Goal: Task Accomplishment & Management: Manage account settings

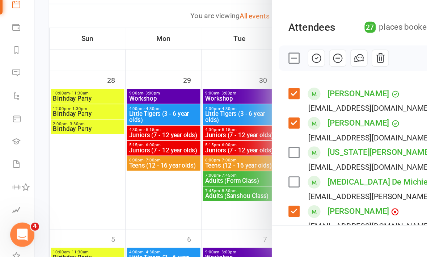
click at [117, 106] on div at bounding box center [226, 128] width 402 height 257
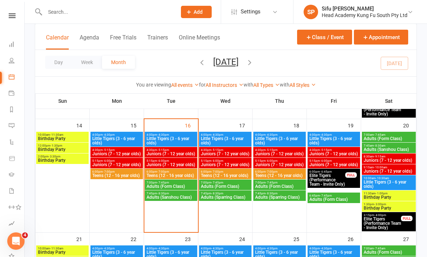
scroll to position [263, 0]
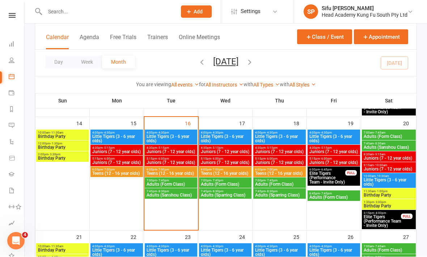
click at [179, 162] on span "Juniors (7 - 12 year olds)" at bounding box center [171, 163] width 50 height 4
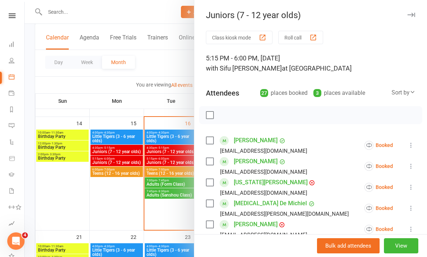
click at [210, 139] on label at bounding box center [209, 140] width 7 height 7
click at [209, 163] on label at bounding box center [209, 161] width 7 height 7
click at [213, 184] on label at bounding box center [209, 182] width 7 height 7
click at [211, 201] on label at bounding box center [209, 203] width 7 height 7
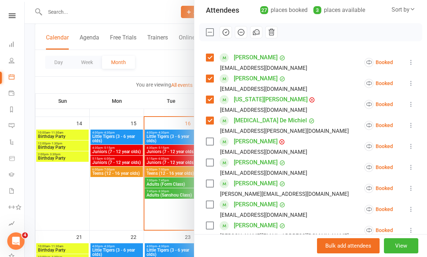
scroll to position [82, 0]
click at [211, 140] on label at bounding box center [209, 141] width 7 height 7
click at [213, 164] on label at bounding box center [209, 162] width 7 height 7
click at [211, 187] on label at bounding box center [209, 183] width 7 height 7
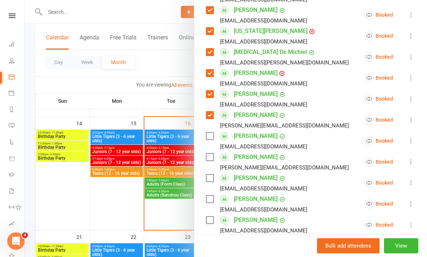
scroll to position [155, 0]
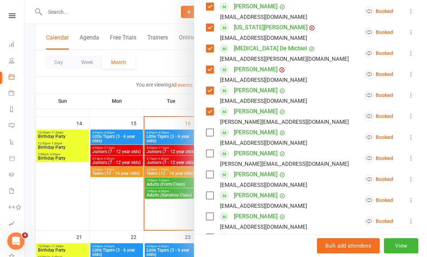
click at [211, 156] on label at bounding box center [209, 153] width 7 height 7
click at [209, 176] on label at bounding box center [209, 174] width 7 height 7
click at [206, 198] on label at bounding box center [209, 195] width 7 height 7
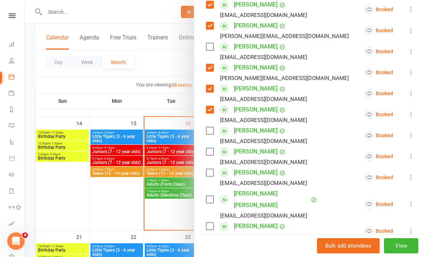
scroll to position [242, 0]
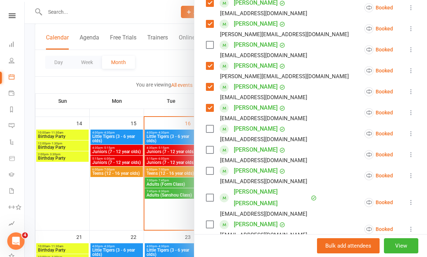
click at [212, 170] on label at bounding box center [209, 170] width 7 height 7
click at [213, 194] on label at bounding box center [209, 197] width 7 height 7
click at [210, 221] on label at bounding box center [209, 224] width 7 height 7
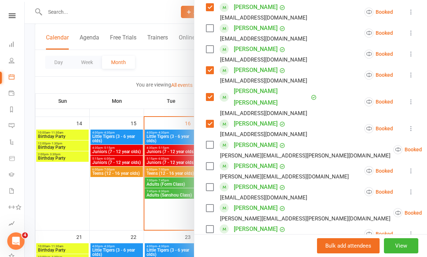
scroll to position [342, 0]
click at [210, 141] on label at bounding box center [209, 144] width 7 height 7
click at [210, 163] on label at bounding box center [209, 166] width 7 height 7
click at [212, 205] on label at bounding box center [209, 208] width 7 height 7
click at [209, 226] on label at bounding box center [209, 229] width 7 height 7
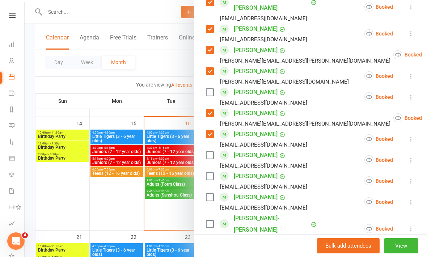
scroll to position [459, 0]
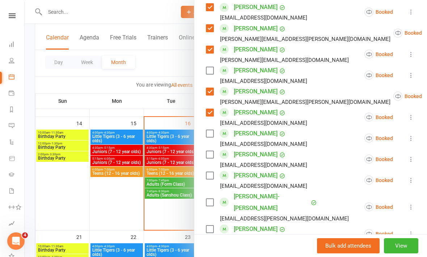
click at [211, 151] on label at bounding box center [209, 154] width 7 height 7
click at [210, 172] on label at bounding box center [209, 175] width 7 height 7
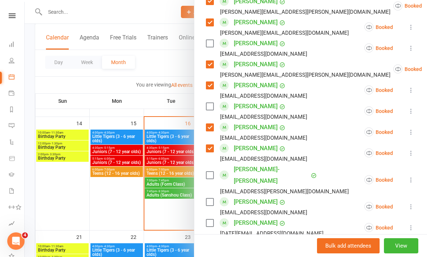
scroll to position [488, 0]
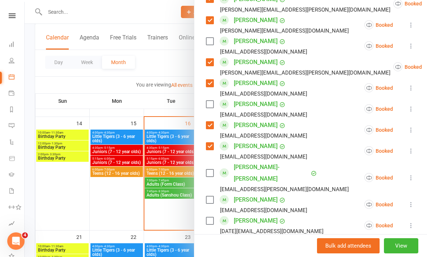
click at [211, 196] on label at bounding box center [209, 199] width 7 height 7
click at [212, 217] on label at bounding box center [209, 220] width 7 height 7
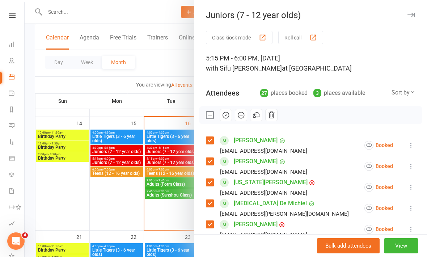
scroll to position [0, 0]
click at [227, 121] on button "button" at bounding box center [225, 115] width 12 height 12
click at [231, 117] on button "button" at bounding box center [225, 115] width 12 height 12
click at [411, 146] on icon at bounding box center [410, 144] width 7 height 7
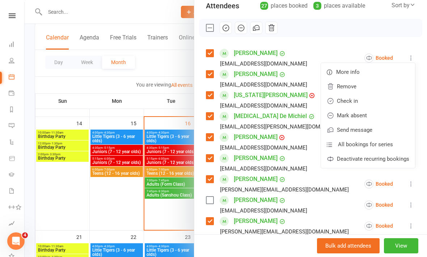
scroll to position [87, 0]
click at [318, 195] on li "[PERSON_NAME] [EMAIL_ADDRESS][DOMAIN_NAME] Booked More info Remove Check in Mar…" at bounding box center [310, 204] width 209 height 21
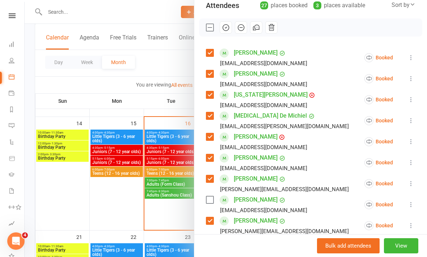
click at [413, 61] on icon at bounding box center [410, 57] width 7 height 7
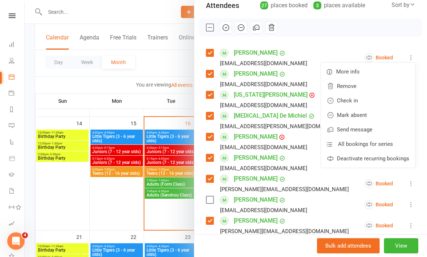
click at [362, 101] on link "Check in" at bounding box center [368, 100] width 94 height 14
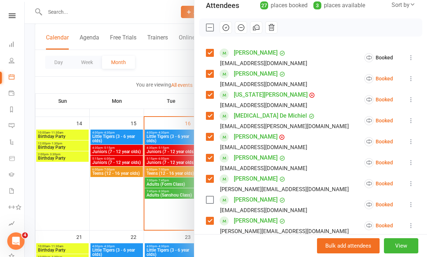
click at [411, 80] on icon at bounding box center [410, 78] width 7 height 7
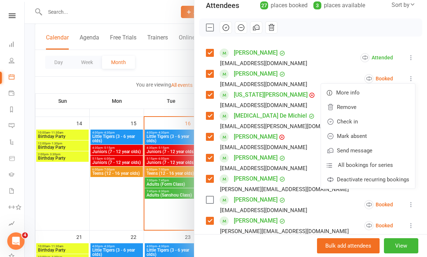
click at [358, 109] on link "Remove" at bounding box center [368, 107] width 94 height 14
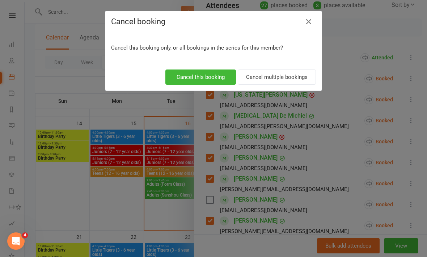
click at [308, 26] on icon "button" at bounding box center [308, 21] width 9 height 9
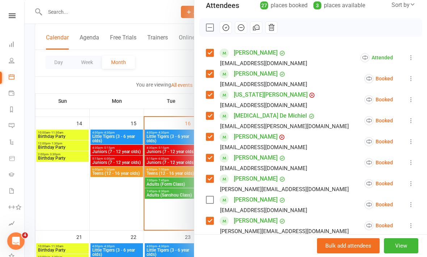
click at [410, 80] on icon at bounding box center [410, 78] width 7 height 7
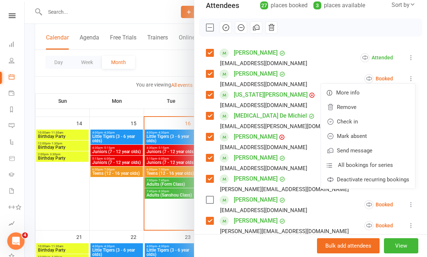
click at [379, 124] on link "Check in" at bounding box center [368, 121] width 94 height 14
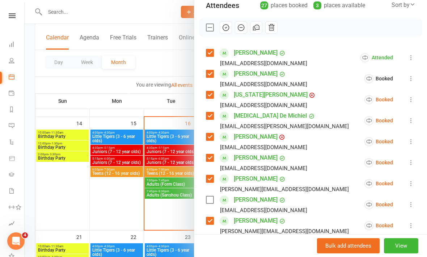
click at [410, 101] on icon at bounding box center [410, 99] width 7 height 7
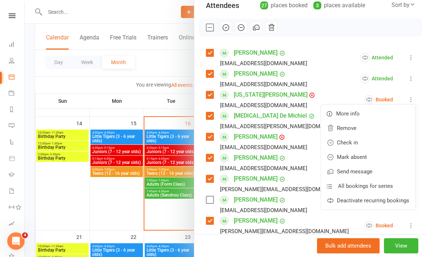
click at [375, 142] on link "Check in" at bounding box center [368, 142] width 94 height 14
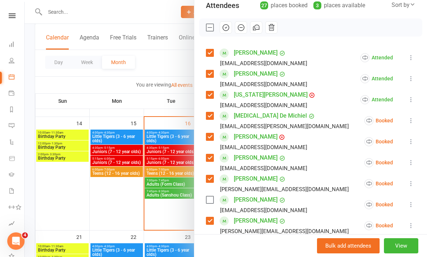
click at [413, 124] on icon at bounding box center [410, 120] width 7 height 7
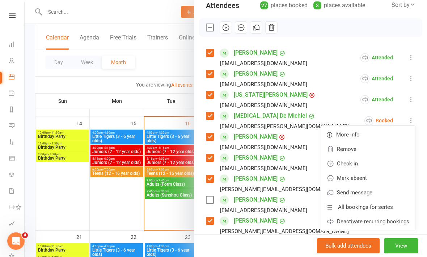
click at [376, 166] on link "Check in" at bounding box center [368, 163] width 94 height 14
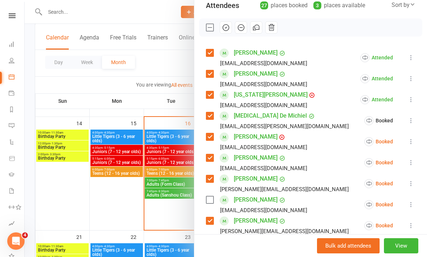
click at [414, 145] on icon at bounding box center [410, 141] width 7 height 7
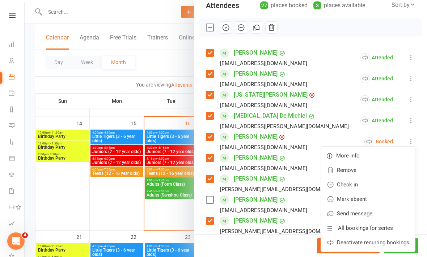
click at [373, 186] on link "Check in" at bounding box center [368, 184] width 94 height 14
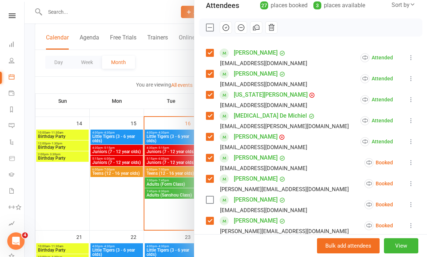
click at [410, 166] on button at bounding box center [410, 162] width 9 height 9
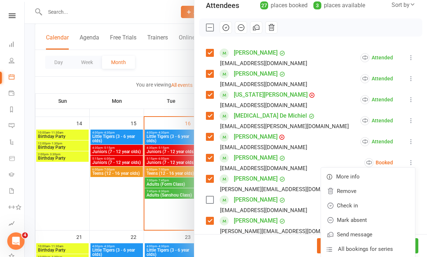
click at [372, 207] on link "Check in" at bounding box center [368, 205] width 94 height 14
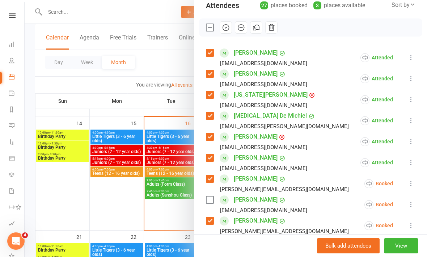
click at [408, 185] on icon at bounding box center [410, 183] width 7 height 7
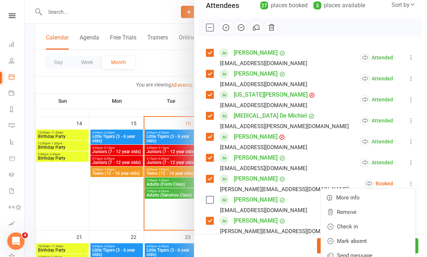
click at [362, 227] on link "Check in" at bounding box center [368, 226] width 94 height 14
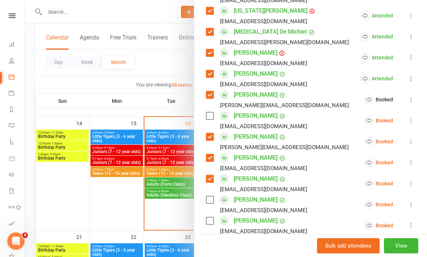
scroll to position [198, 0]
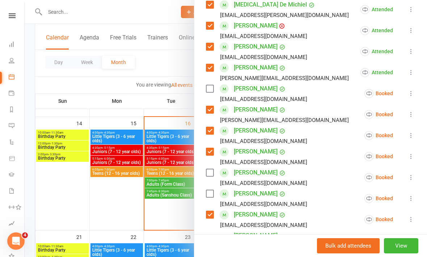
click at [413, 118] on icon at bounding box center [410, 114] width 7 height 7
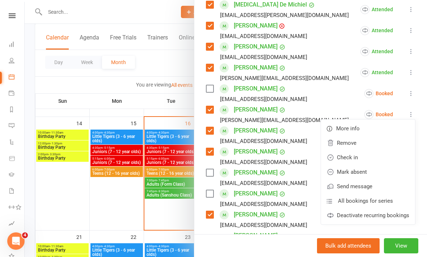
click at [364, 160] on link "Check in" at bounding box center [368, 157] width 94 height 14
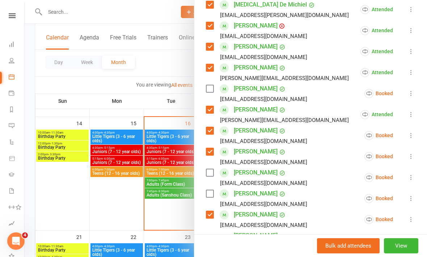
click at [413, 135] on icon at bounding box center [410, 135] width 7 height 7
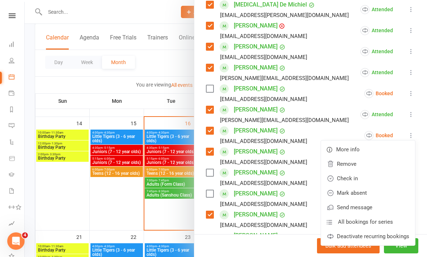
click at [364, 179] on link "Check in" at bounding box center [368, 178] width 94 height 14
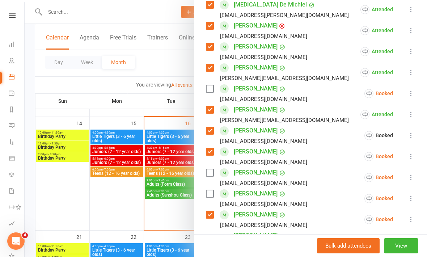
click at [411, 159] on icon at bounding box center [410, 156] width 7 height 7
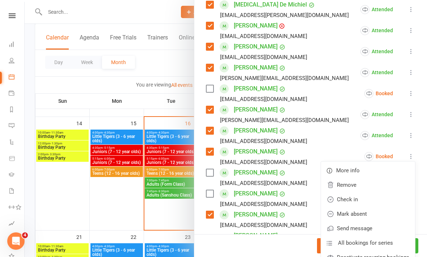
click at [367, 201] on link "Check in" at bounding box center [368, 199] width 94 height 14
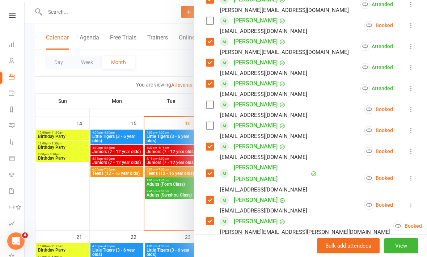
scroll to position [308, 0]
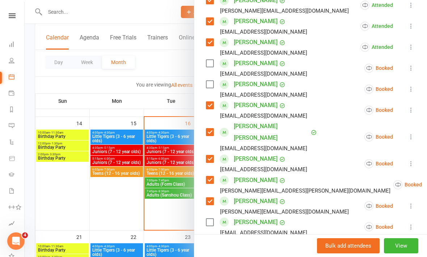
click at [414, 109] on icon at bounding box center [410, 109] width 7 height 7
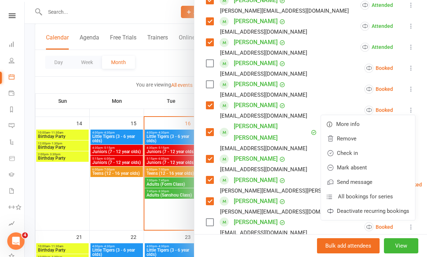
click at [382, 154] on link "Check in" at bounding box center [368, 153] width 94 height 14
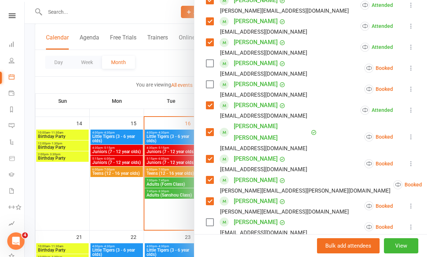
click at [413, 135] on button at bounding box center [410, 136] width 9 height 9
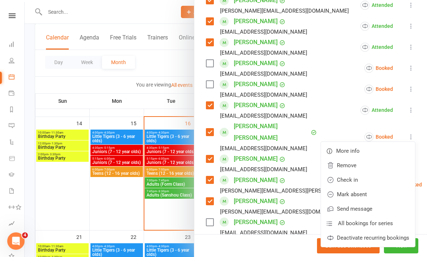
click at [376, 178] on link "Check in" at bounding box center [368, 179] width 94 height 14
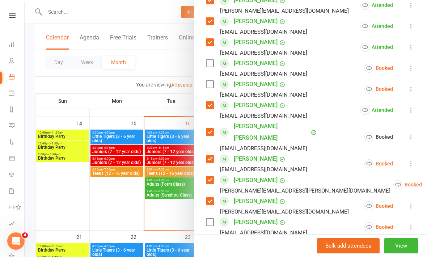
click at [414, 160] on icon at bounding box center [410, 163] width 7 height 7
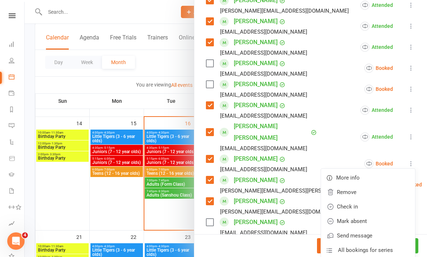
click at [370, 199] on link "Check in" at bounding box center [368, 206] width 94 height 14
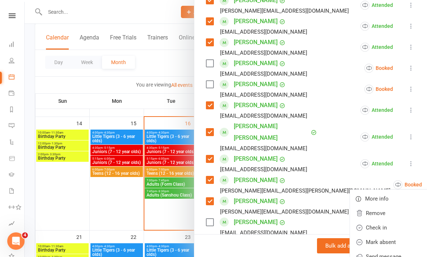
click at [372, 220] on link "Check in" at bounding box center [397, 227] width 94 height 14
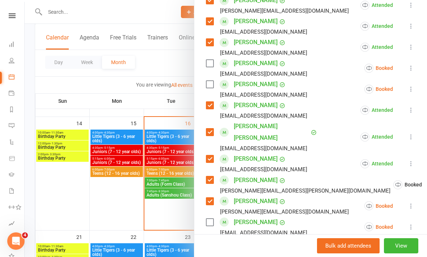
click at [414, 202] on icon at bounding box center [410, 205] width 7 height 7
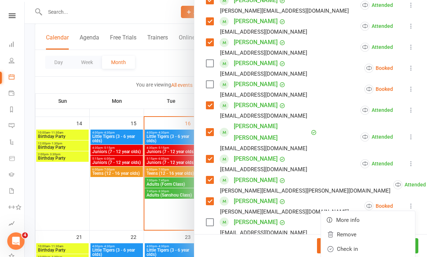
click at [366, 241] on link "Check in" at bounding box center [368, 248] width 94 height 14
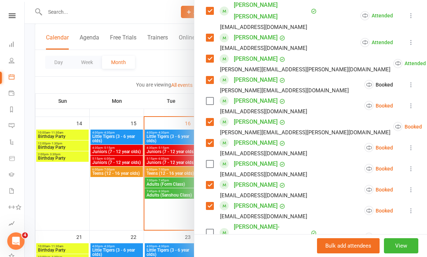
scroll to position [429, 0]
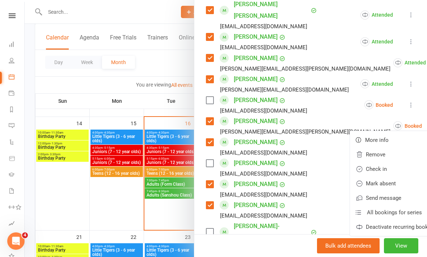
click at [367, 162] on link "Check in" at bounding box center [397, 169] width 94 height 14
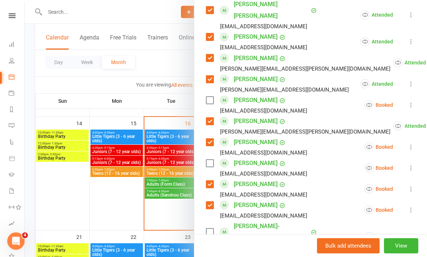
click at [414, 143] on icon at bounding box center [410, 146] width 7 height 7
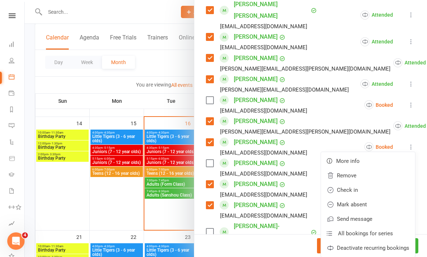
click at [369, 183] on link "Check in" at bounding box center [368, 190] width 94 height 14
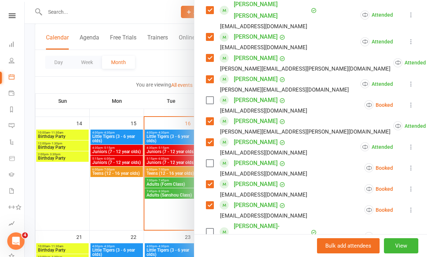
click at [408, 185] on icon at bounding box center [410, 188] width 7 height 7
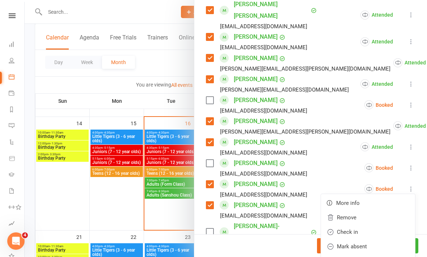
click at [373, 225] on link "Check in" at bounding box center [368, 232] width 94 height 14
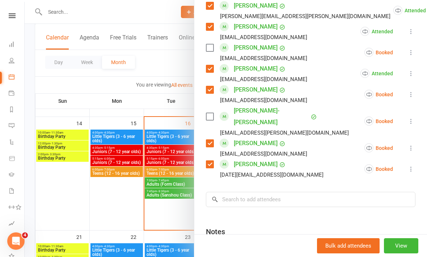
scroll to position [552, 0]
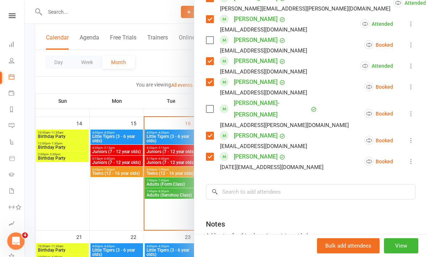
click at [411, 83] on icon at bounding box center [410, 86] width 7 height 7
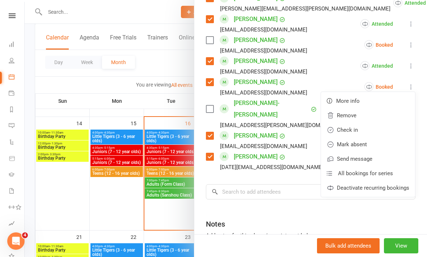
click at [374, 124] on link "Check in" at bounding box center [368, 130] width 94 height 14
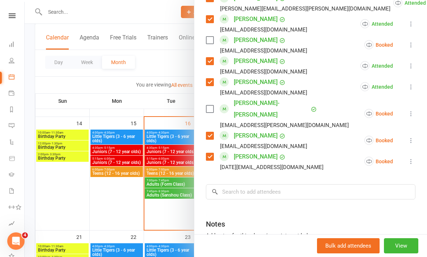
click at [410, 110] on icon at bounding box center [410, 113] width 7 height 7
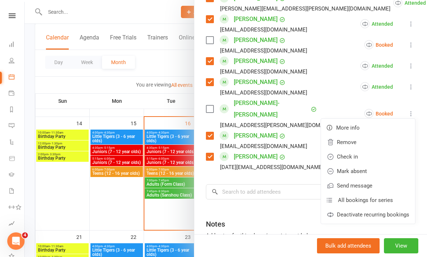
click at [376, 149] on link "Check in" at bounding box center [368, 156] width 94 height 14
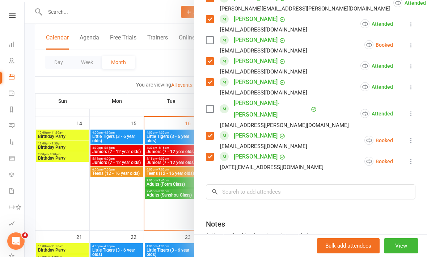
click at [408, 136] on button at bounding box center [410, 140] width 9 height 9
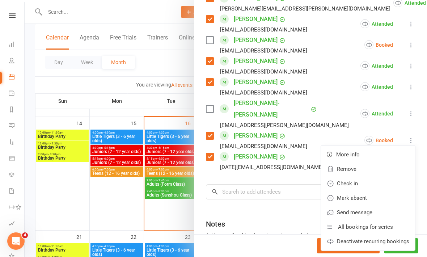
click at [379, 176] on link "Check in" at bounding box center [368, 183] width 94 height 14
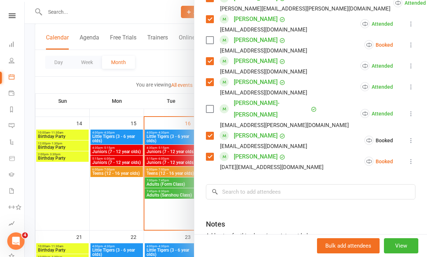
click at [410, 158] on icon at bounding box center [410, 161] width 7 height 7
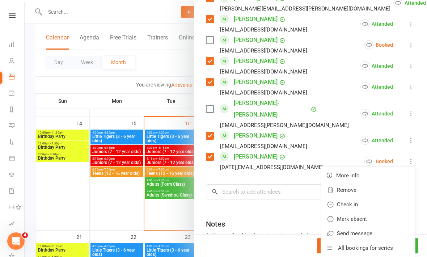
click at [359, 197] on link "Check in" at bounding box center [368, 204] width 94 height 14
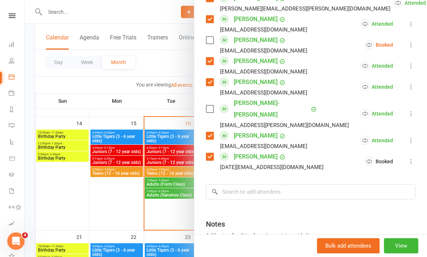
click at [89, 126] on div at bounding box center [226, 128] width 402 height 257
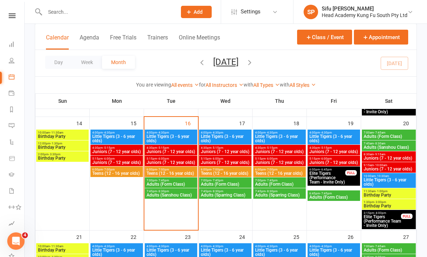
click at [177, 173] on span "Teens (12 - 16 year olds)" at bounding box center [171, 173] width 50 height 4
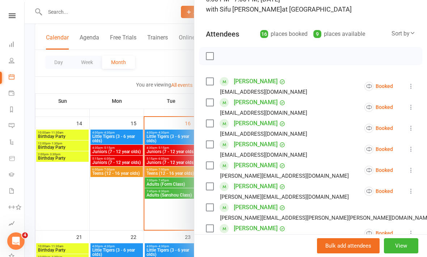
scroll to position [62, 0]
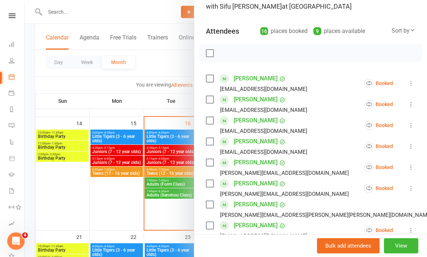
click at [210, 79] on label at bounding box center [209, 78] width 7 height 7
click at [213, 123] on label at bounding box center [209, 120] width 7 height 7
click at [210, 145] on label at bounding box center [209, 141] width 7 height 7
click at [210, 166] on label at bounding box center [209, 162] width 7 height 7
click at [209, 191] on div "[PERSON_NAME][EMAIL_ADDRESS][DOMAIN_NAME]" at bounding box center [279, 193] width 146 height 9
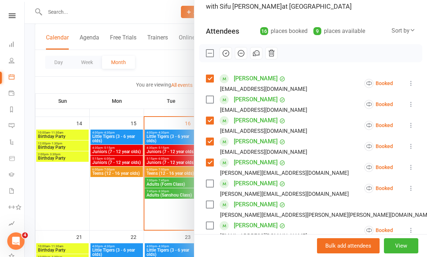
scroll to position [59, 0]
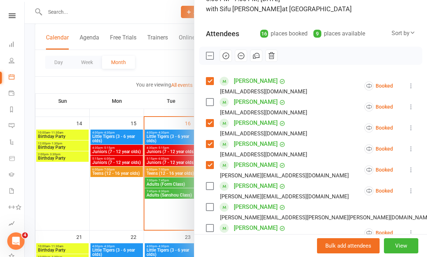
click at [208, 187] on label at bounding box center [209, 185] width 7 height 7
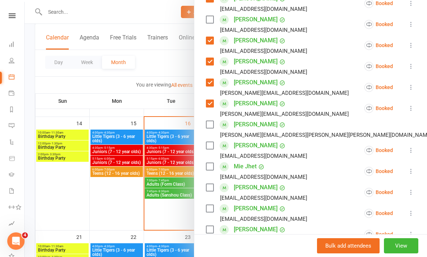
scroll to position [142, 0]
click at [215, 185] on div "[PERSON_NAME] [EMAIL_ADDRESS][DOMAIN_NAME]" at bounding box center [258, 191] width 104 height 21
click at [210, 191] on label at bounding box center [209, 186] width 7 height 7
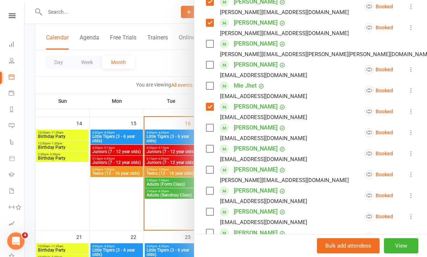
scroll to position [223, 0]
click at [211, 211] on label at bounding box center [209, 211] width 7 height 7
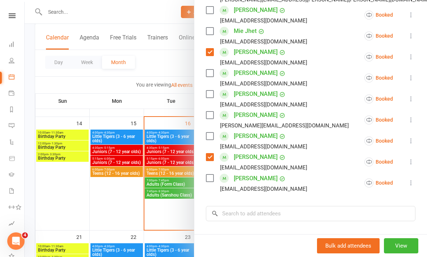
scroll to position [278, 0]
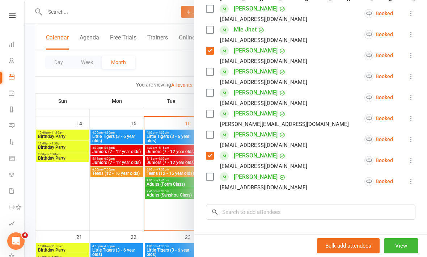
click at [209, 180] on label at bounding box center [209, 176] width 7 height 7
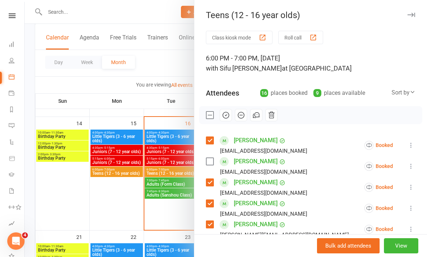
scroll to position [0, 0]
click at [413, 149] on button at bounding box center [410, 145] width 9 height 9
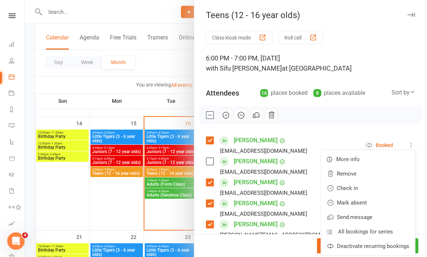
click at [368, 188] on link "Check in" at bounding box center [368, 188] width 94 height 14
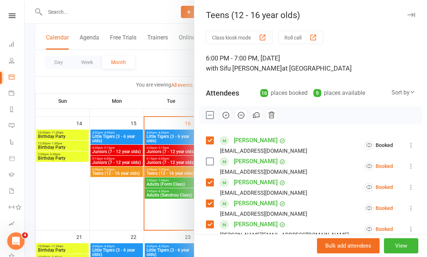
click at [414, 188] on icon at bounding box center [410, 186] width 7 height 7
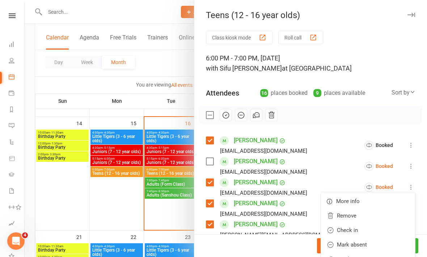
click at [366, 232] on link "Check in" at bounding box center [368, 230] width 94 height 14
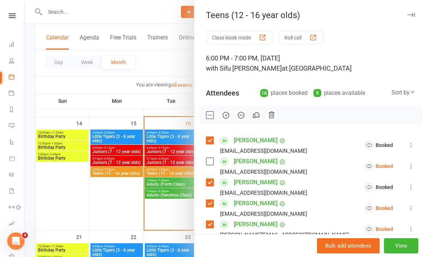
click at [412, 209] on icon at bounding box center [410, 207] width 7 height 7
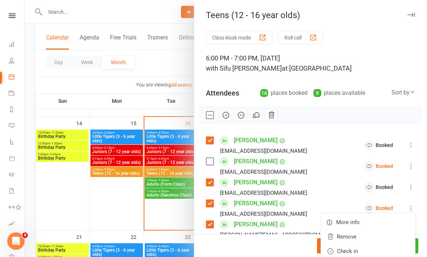
click at [361, 251] on link "Check in" at bounding box center [368, 251] width 94 height 14
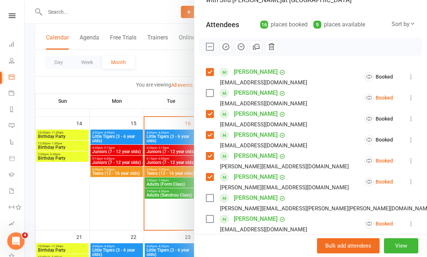
scroll to position [97, 0]
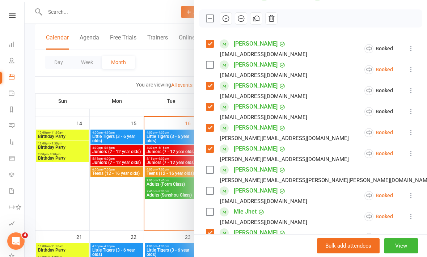
click at [411, 136] on icon at bounding box center [410, 132] width 7 height 7
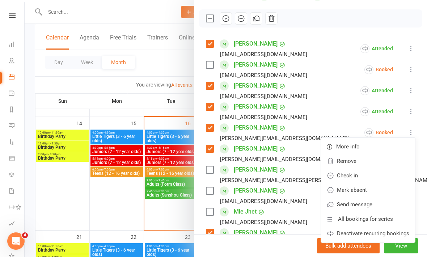
click at [372, 180] on link "Check in" at bounding box center [368, 175] width 94 height 14
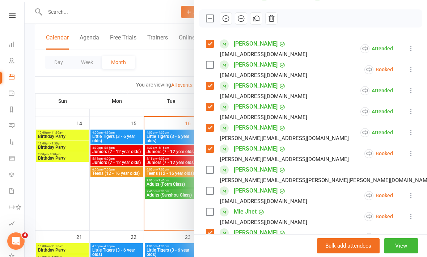
click at [413, 155] on icon at bounding box center [410, 153] width 7 height 7
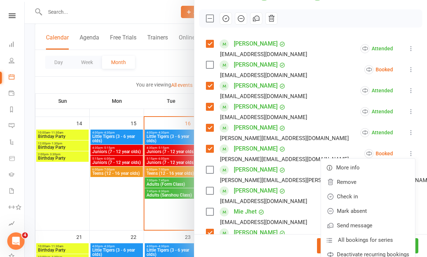
click at [372, 198] on link "Check in" at bounding box center [368, 196] width 94 height 14
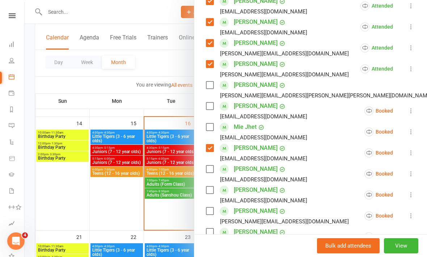
scroll to position [184, 0]
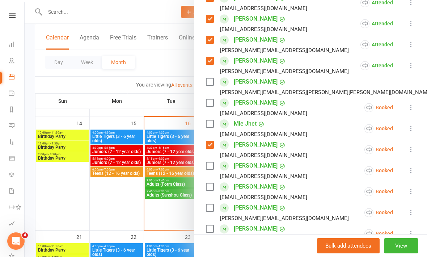
click at [410, 147] on icon at bounding box center [410, 149] width 7 height 7
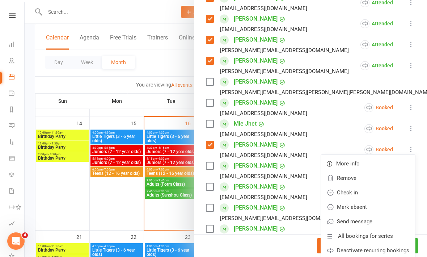
click at [377, 198] on link "Check in" at bounding box center [368, 192] width 94 height 14
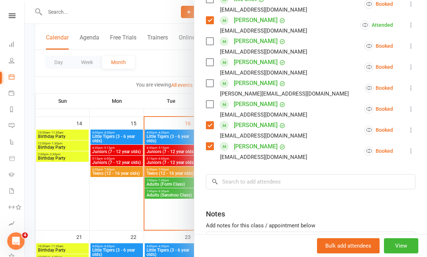
scroll to position [308, 0]
click at [414, 127] on icon at bounding box center [410, 130] width 7 height 7
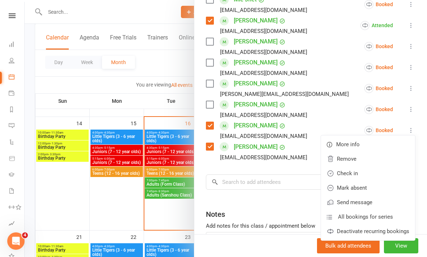
click at [385, 175] on link "Check in" at bounding box center [368, 173] width 94 height 14
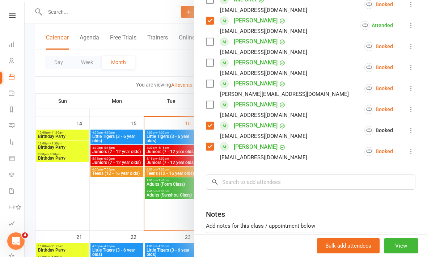
click at [412, 154] on icon at bounding box center [410, 151] width 7 height 7
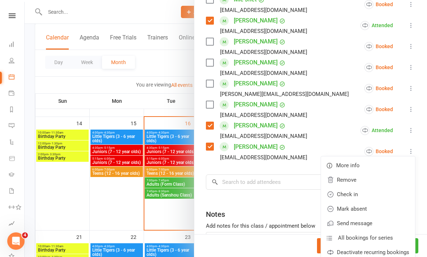
click at [377, 195] on link "Check in" at bounding box center [368, 194] width 94 height 14
